Goal: Task Accomplishment & Management: Use online tool/utility

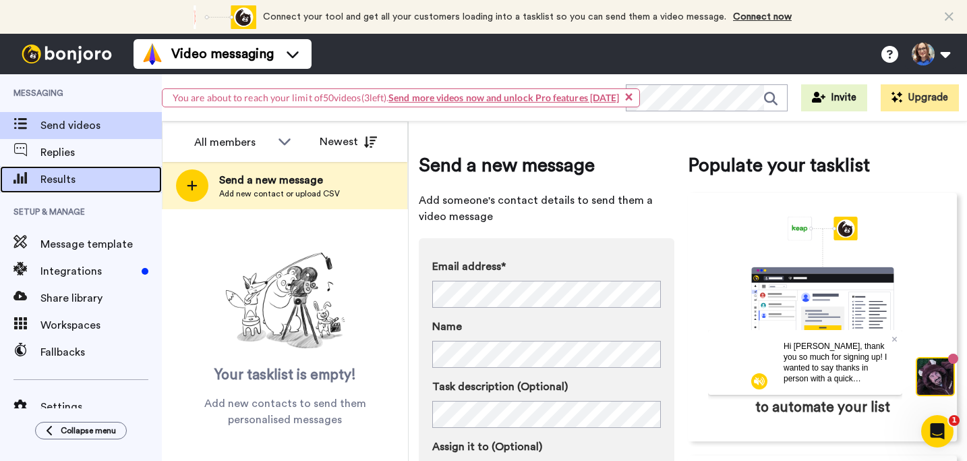
click at [61, 181] on span "Results" at bounding box center [100, 179] width 121 height 16
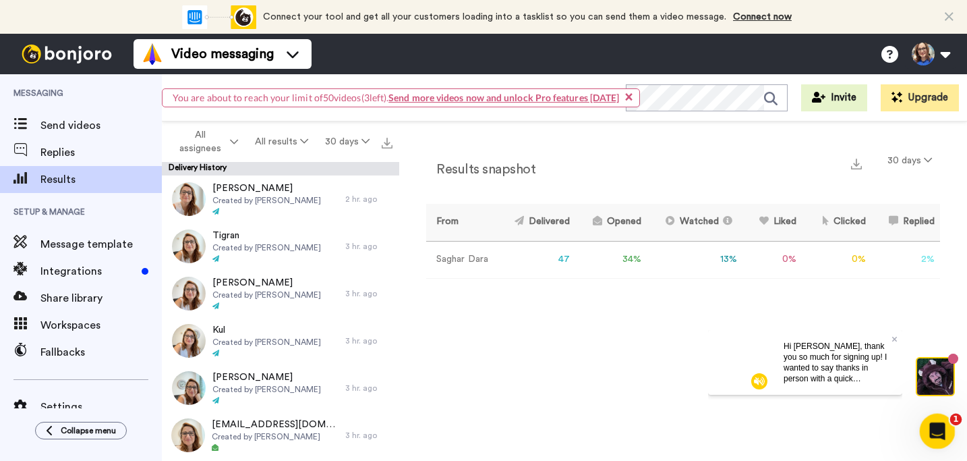
click at [944, 430] on icon "Open Intercom Messenger" at bounding box center [936, 429] width 22 height 22
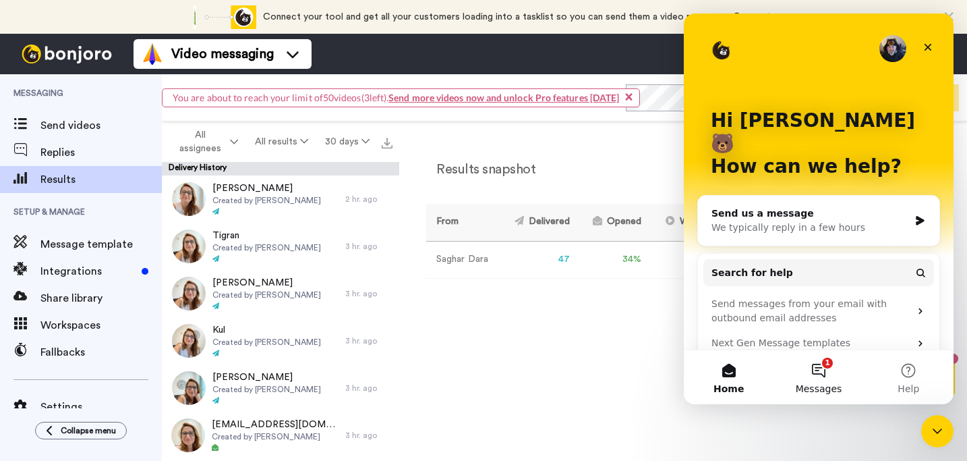
click at [822, 374] on button "1 Messages" at bounding box center [819, 377] width 90 height 54
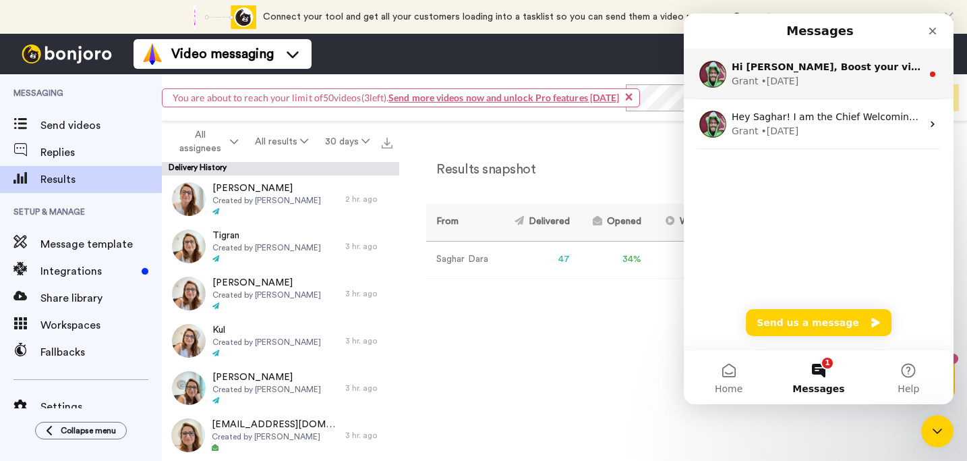
click at [860, 78] on div "Grant • 1d ago" at bounding box center [827, 81] width 190 height 14
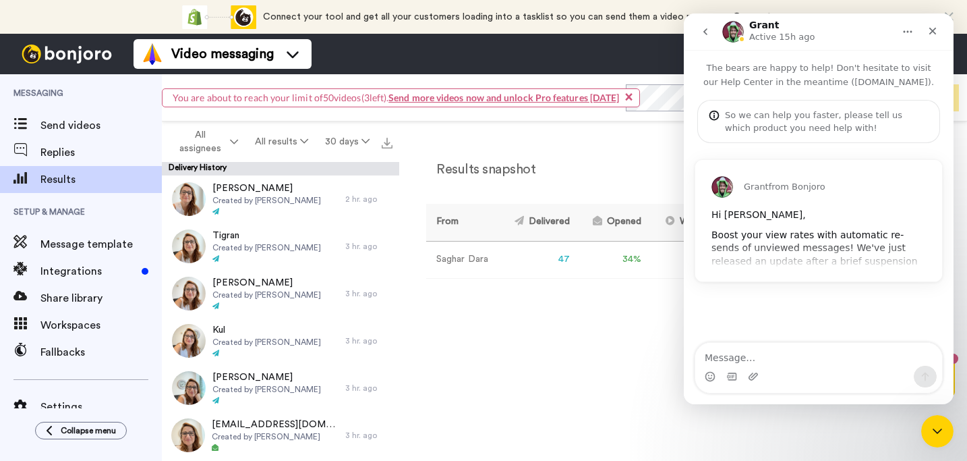
click at [801, 264] on div "Grant from Bonjoro Hi Saghar, Boost your view rates with automatic re-sends of …" at bounding box center [819, 220] width 247 height 121
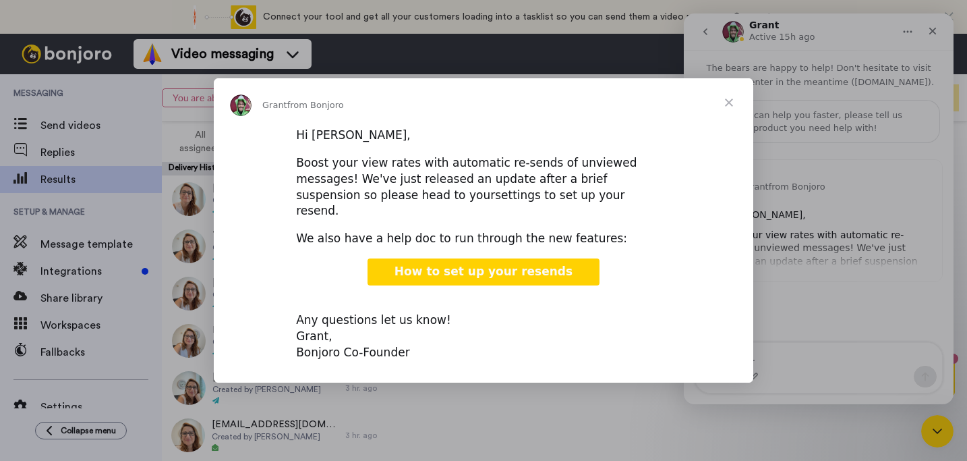
click at [418, 208] on link "settings to set up your resend." at bounding box center [460, 203] width 329 height 30
click at [728, 111] on span "Close" at bounding box center [729, 102] width 49 height 49
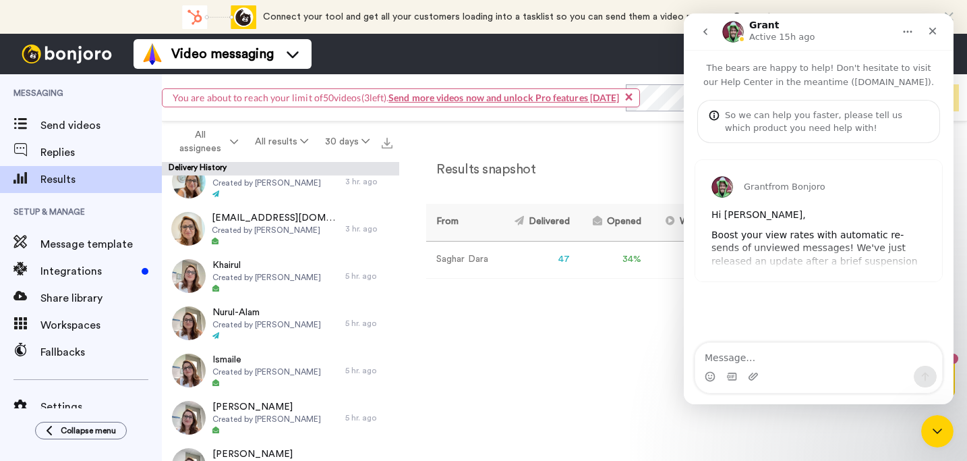
scroll to position [204, 0]
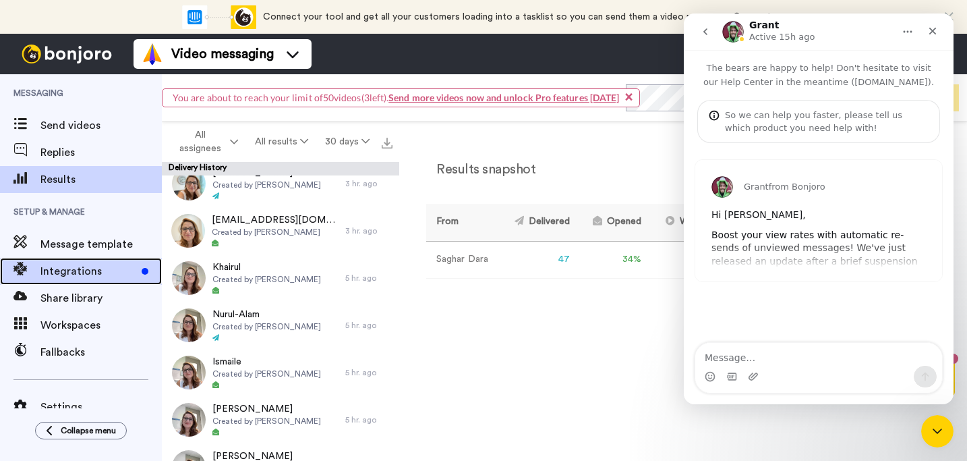
click at [82, 270] on span "Integrations" at bounding box center [88, 271] width 96 height 16
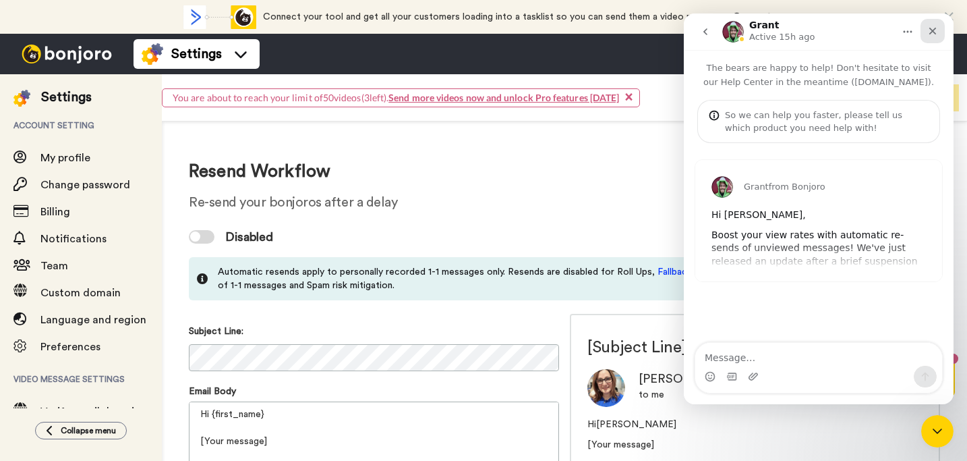
click at [931, 30] on icon "Close" at bounding box center [933, 31] width 11 height 11
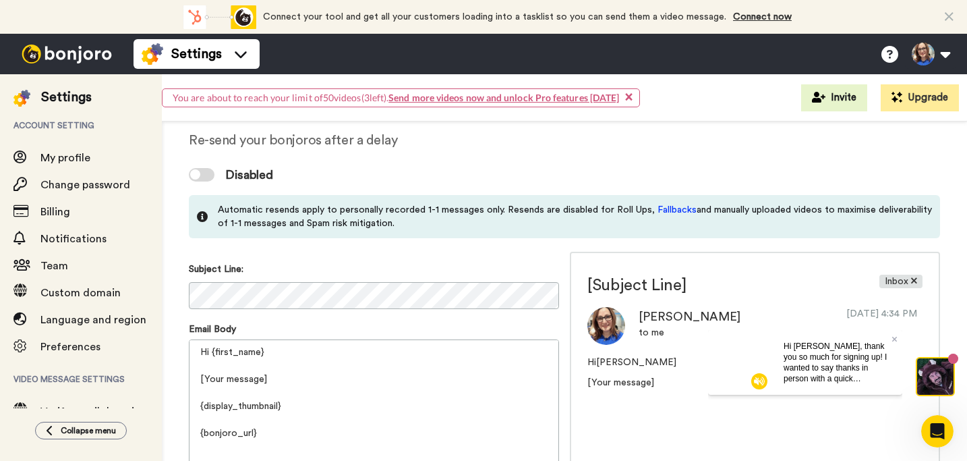
scroll to position [67, 0]
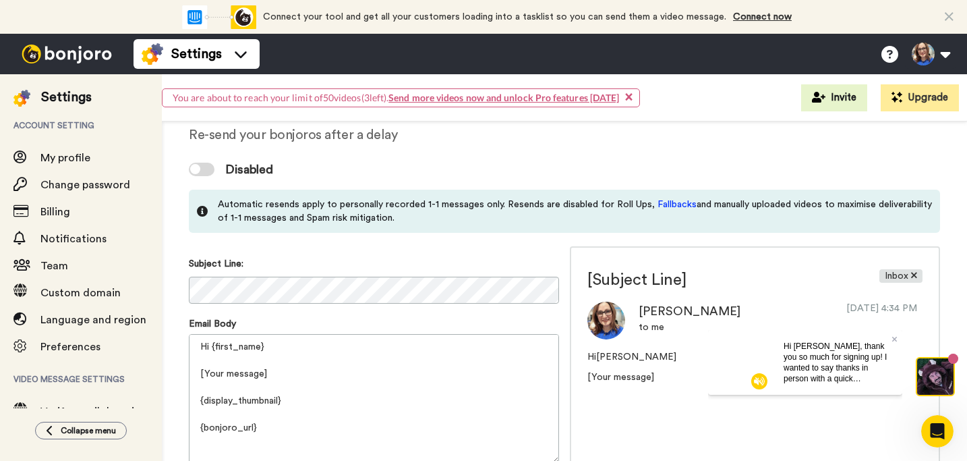
click at [209, 167] on div at bounding box center [202, 169] width 26 height 13
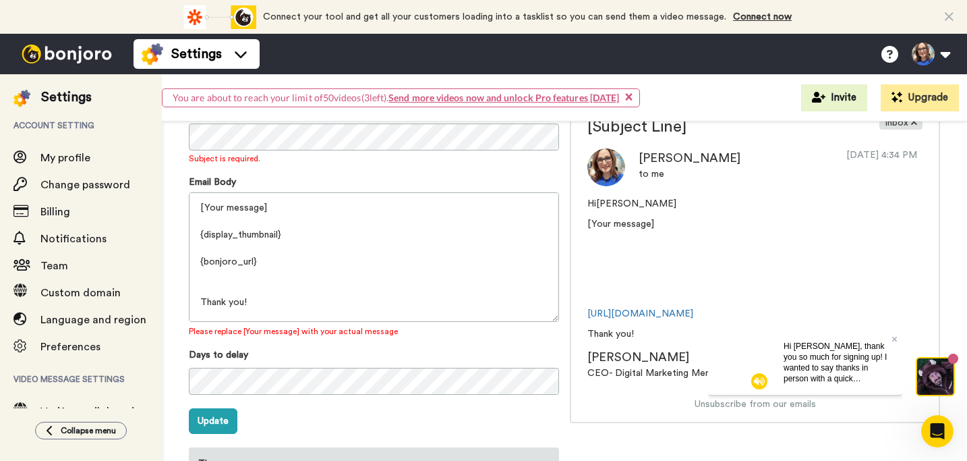
scroll to position [45, 0]
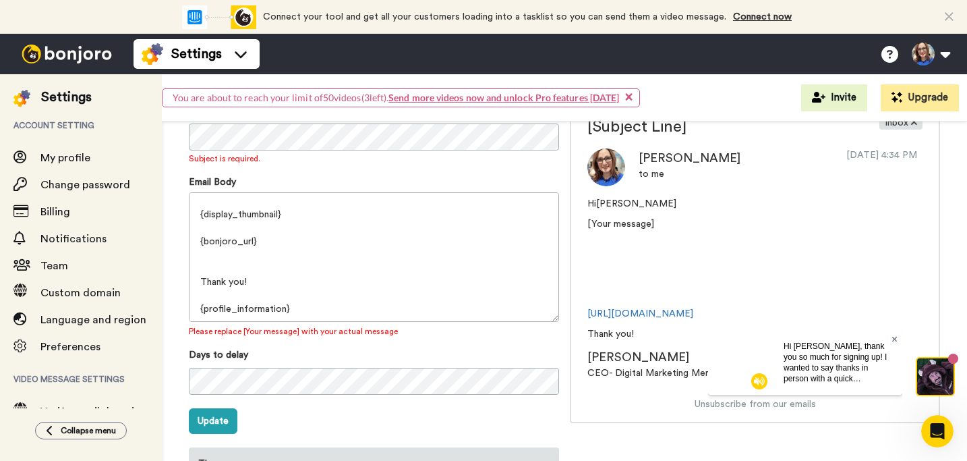
click at [895, 337] on icon at bounding box center [894, 338] width 5 height 5
